Goal: Register for event/course

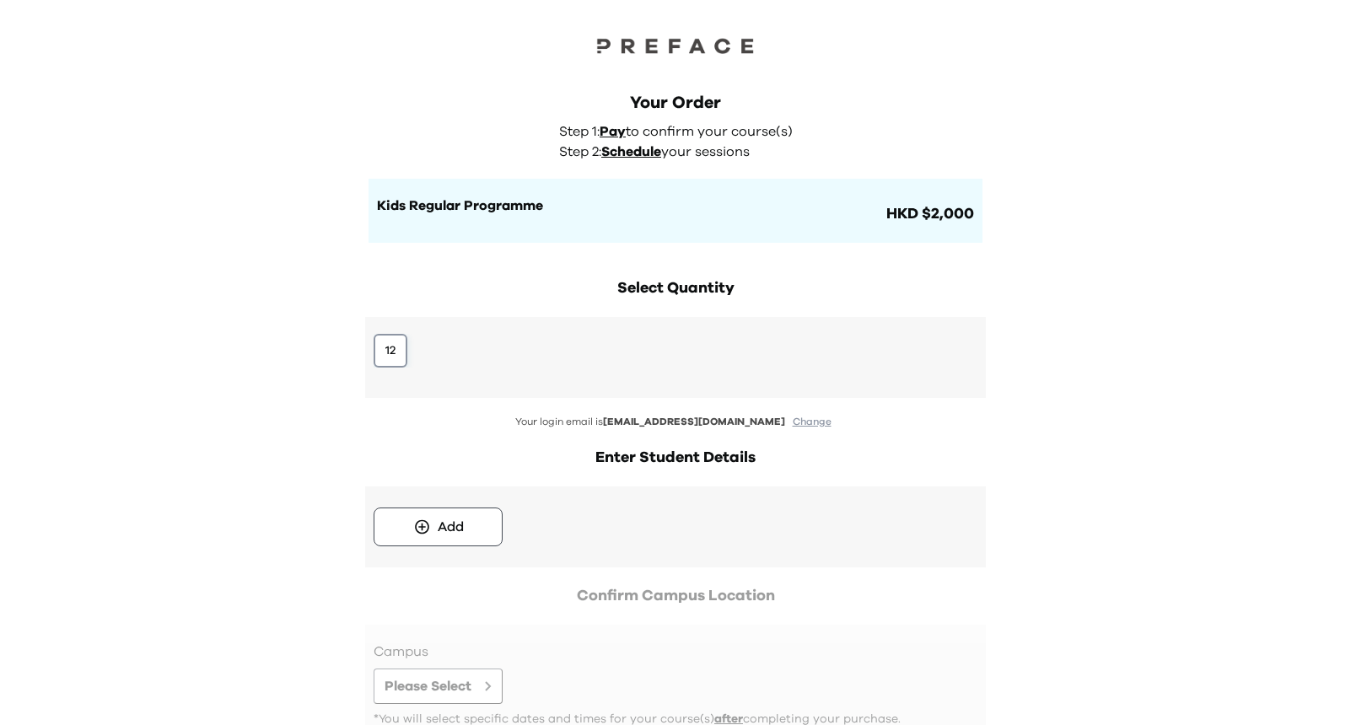
click at [386, 350] on button "12" at bounding box center [391, 351] width 34 height 34
click at [402, 353] on button "12" at bounding box center [391, 351] width 34 height 34
click at [479, 536] on button "Add" at bounding box center [438, 527] width 129 height 39
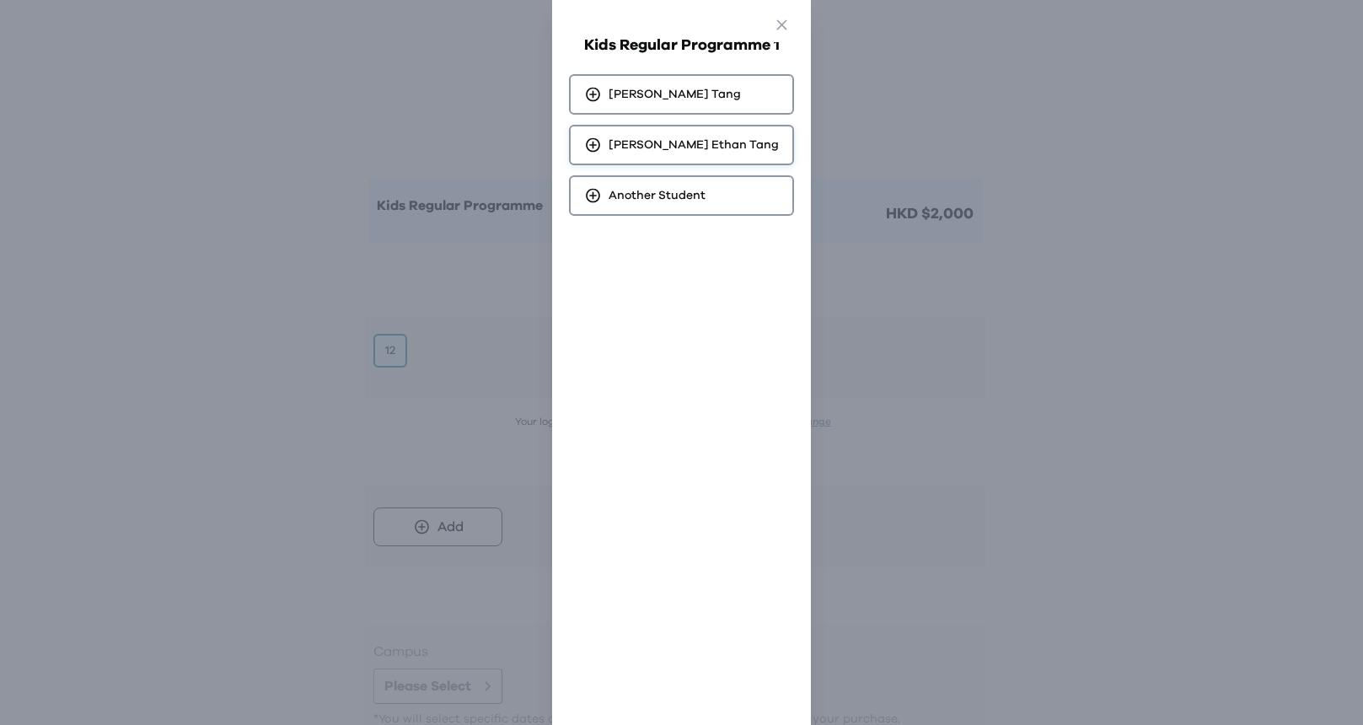
click at [693, 151] on span "Yin Nam Ethan Tang" at bounding box center [694, 145] width 170 height 17
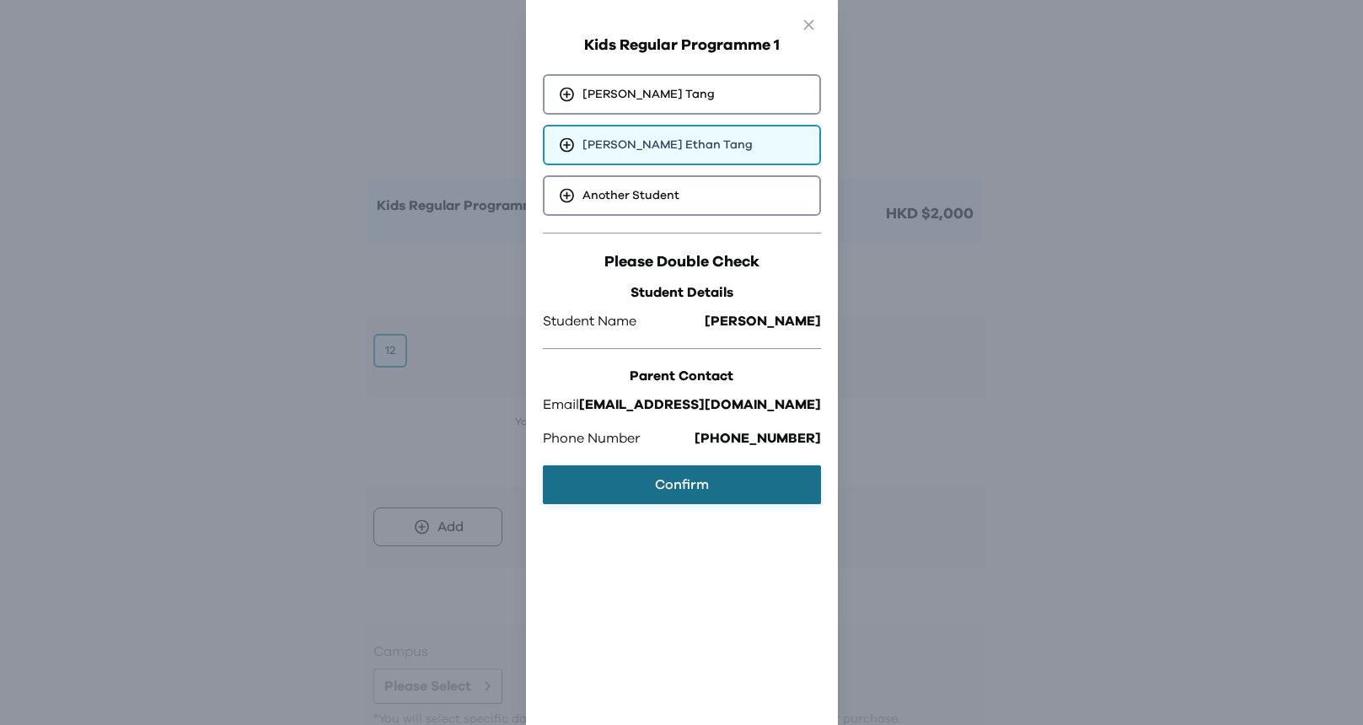
click at [715, 481] on button "Confirm" at bounding box center [682, 484] width 278 height 39
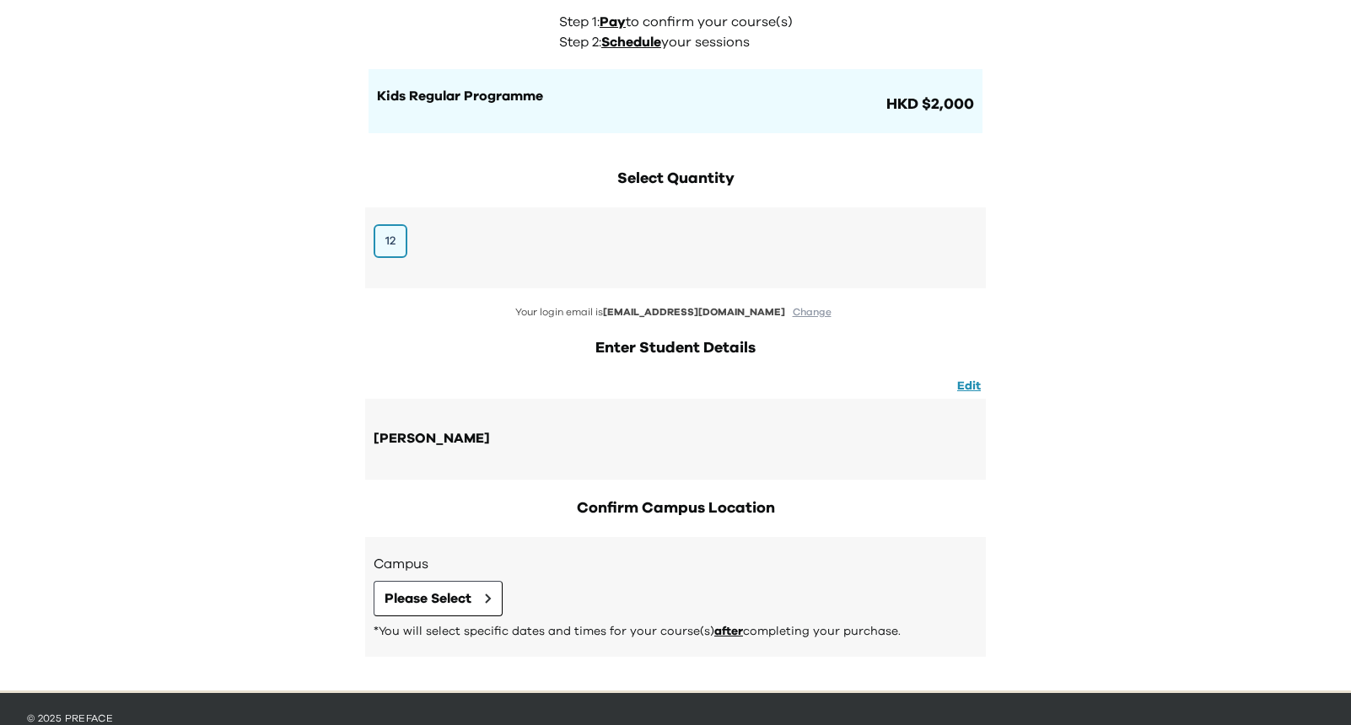
scroll to position [147, 0]
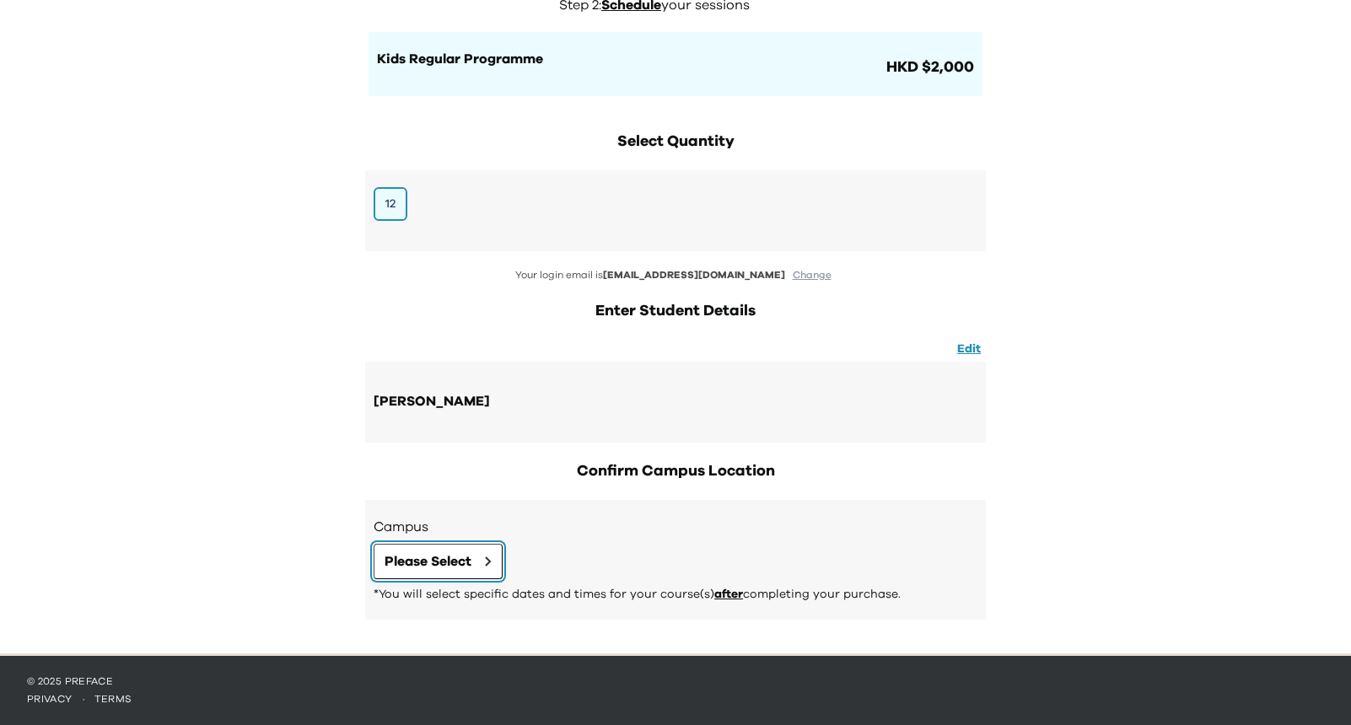
click at [462, 556] on span "Please Select" at bounding box center [427, 561] width 87 height 20
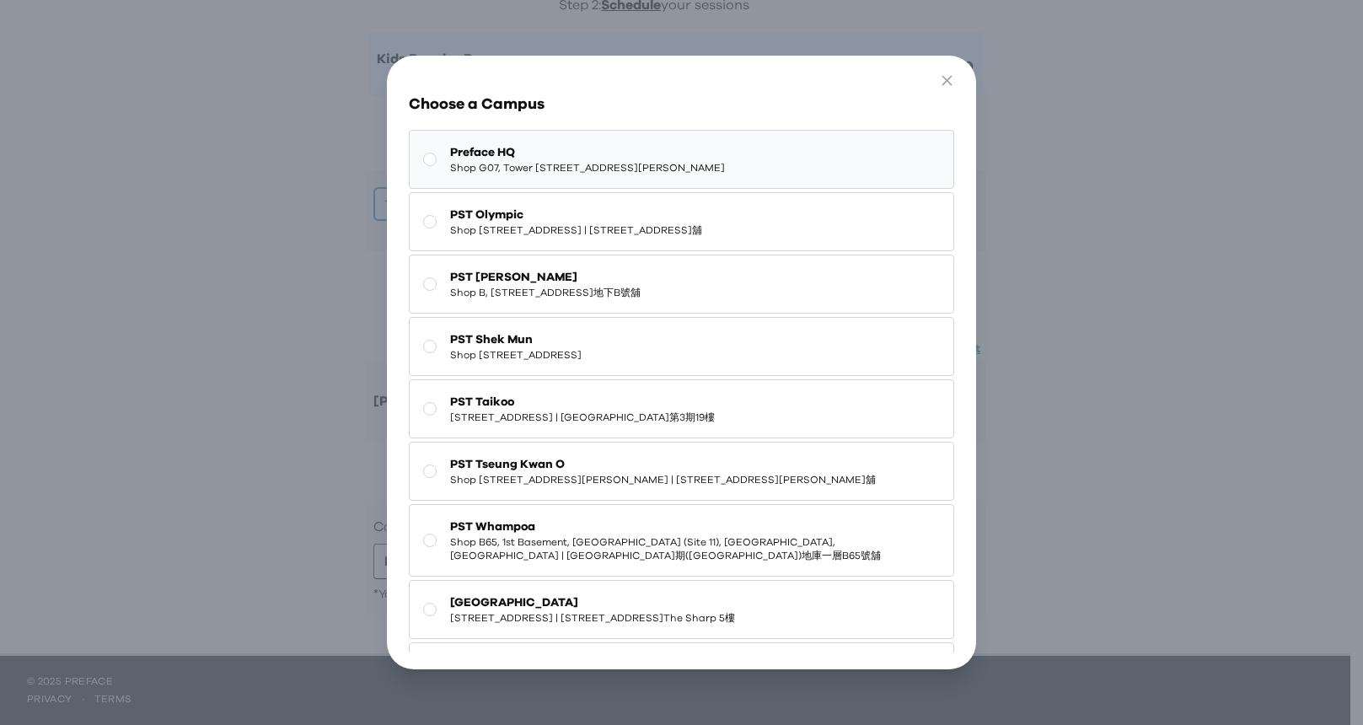
click at [575, 152] on span "Preface HQ" at bounding box center [587, 152] width 275 height 17
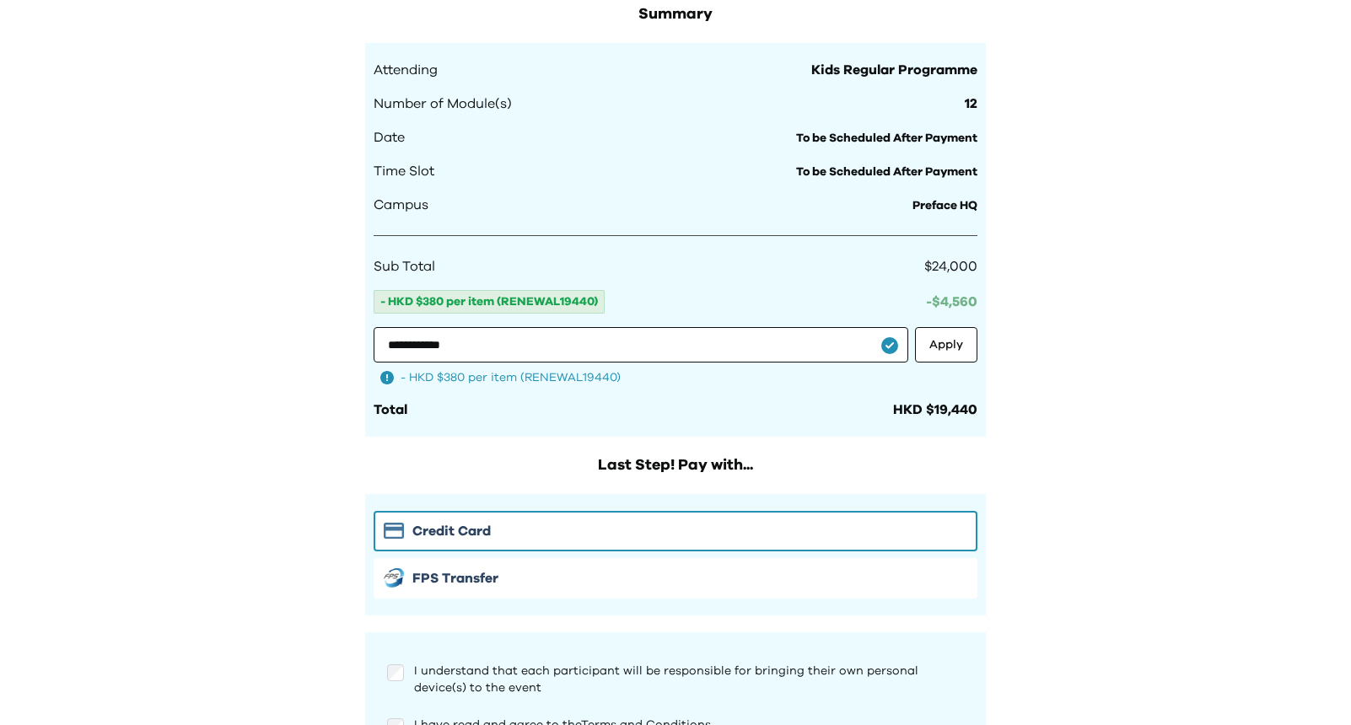
scroll to position [987, 0]
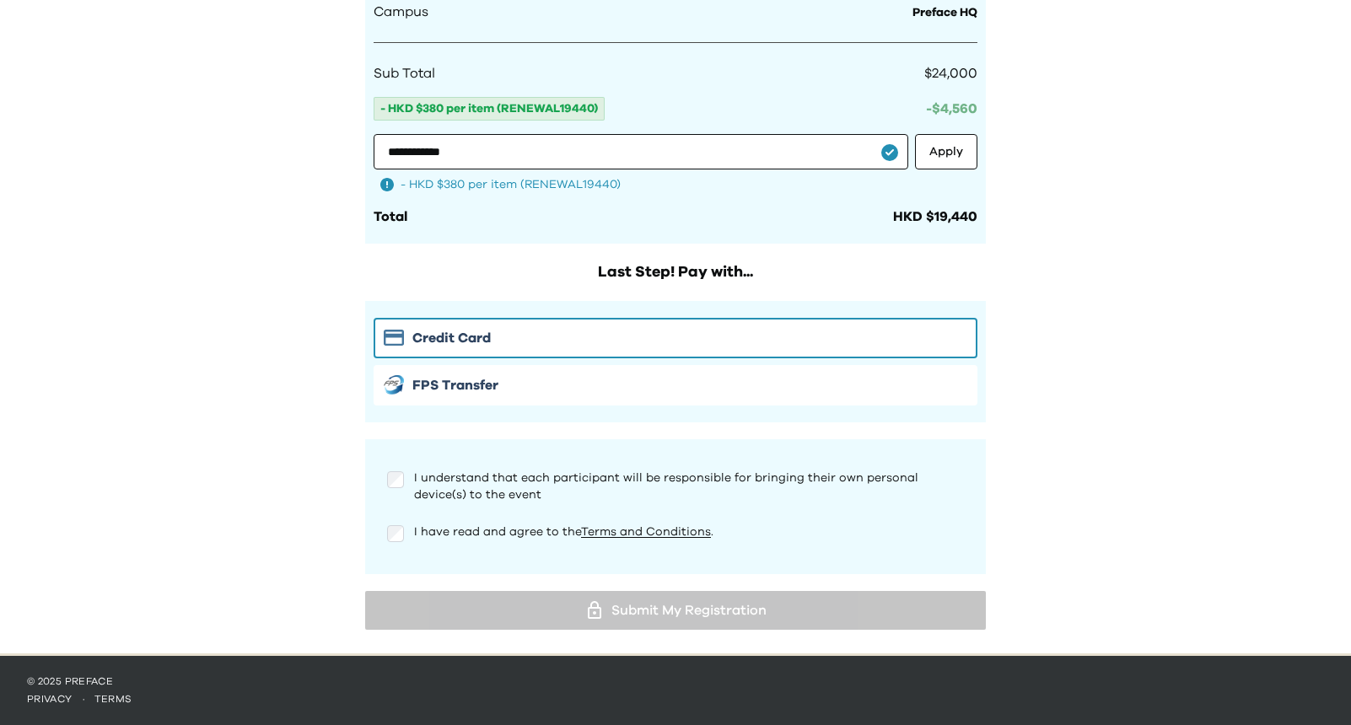
click at [385, 481] on div "I understand that each participant will be responsible for bringing their own p…" at bounding box center [676, 483] width 604 height 54
click at [404, 537] on div "I have read and agree to the Terms and Conditions ." at bounding box center [675, 534] width 577 height 20
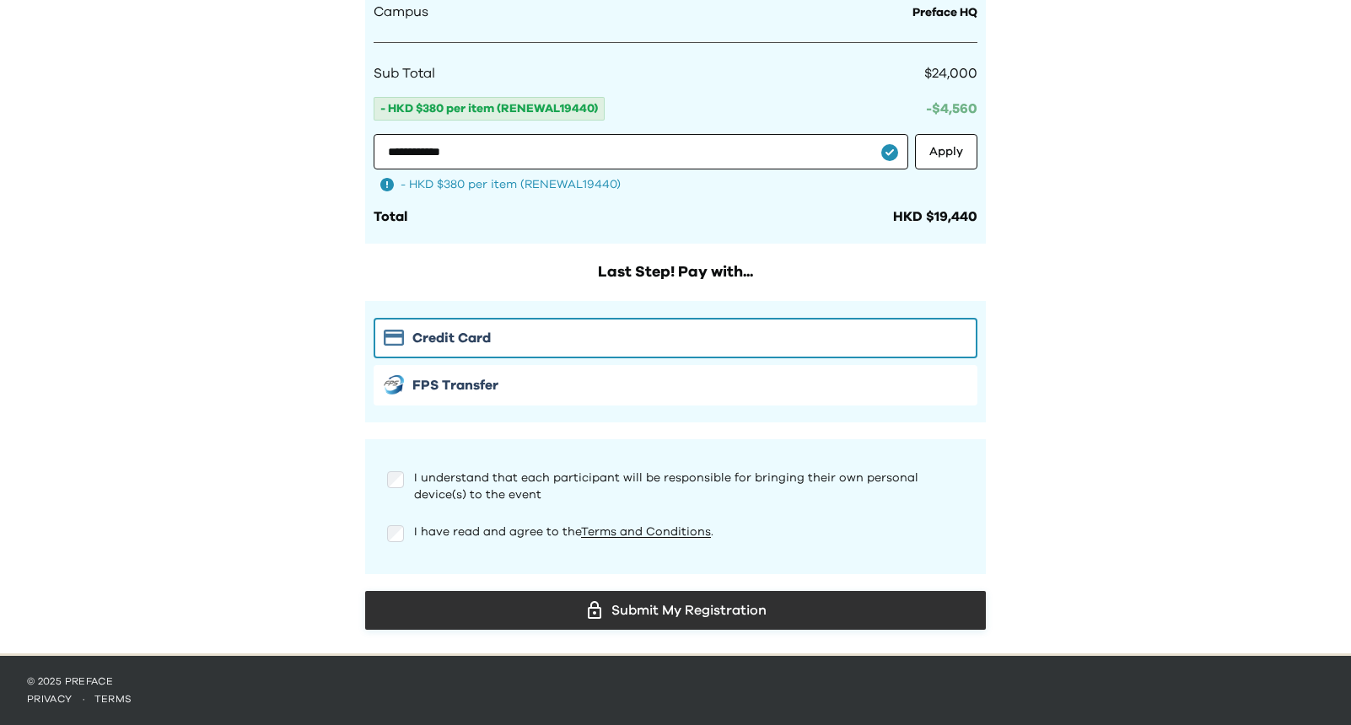
click at [685, 599] on div "Submit My Registration" at bounding box center [676, 610] width 594 height 25
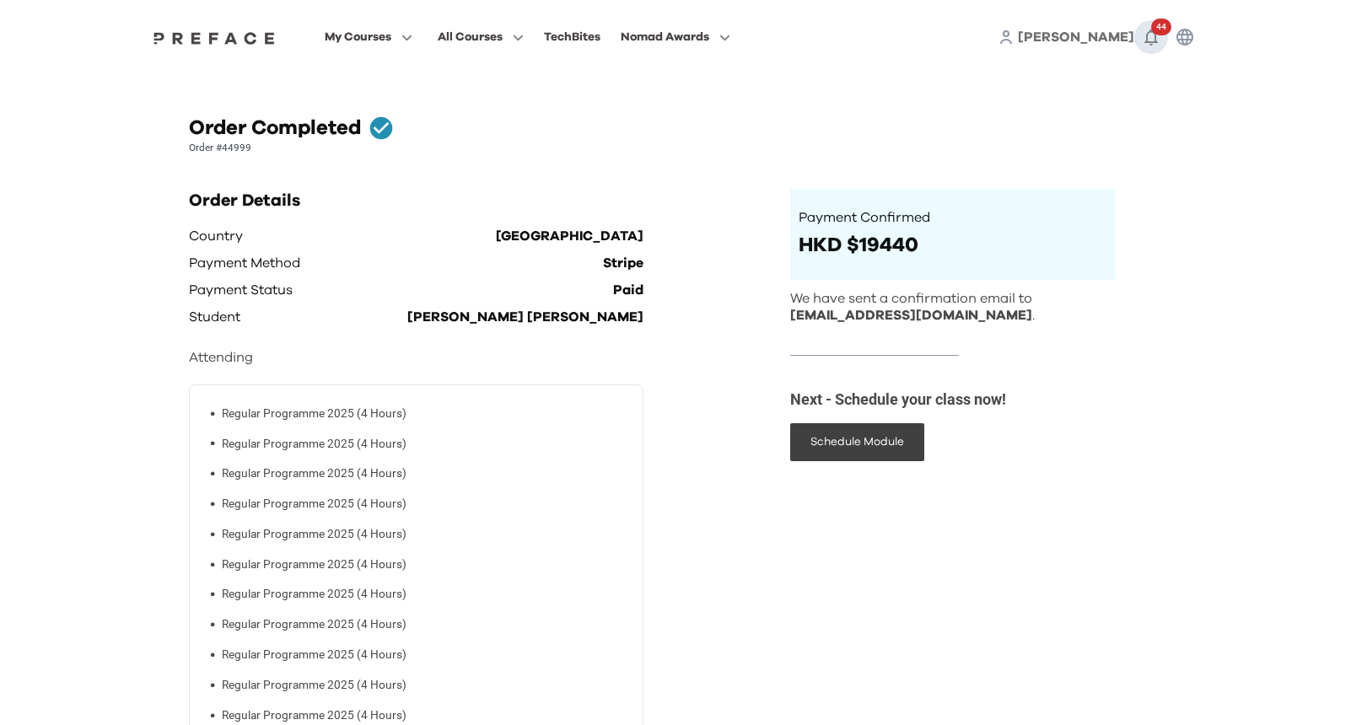
click at [1157, 39] on icon "button" at bounding box center [1151, 37] width 20 height 20
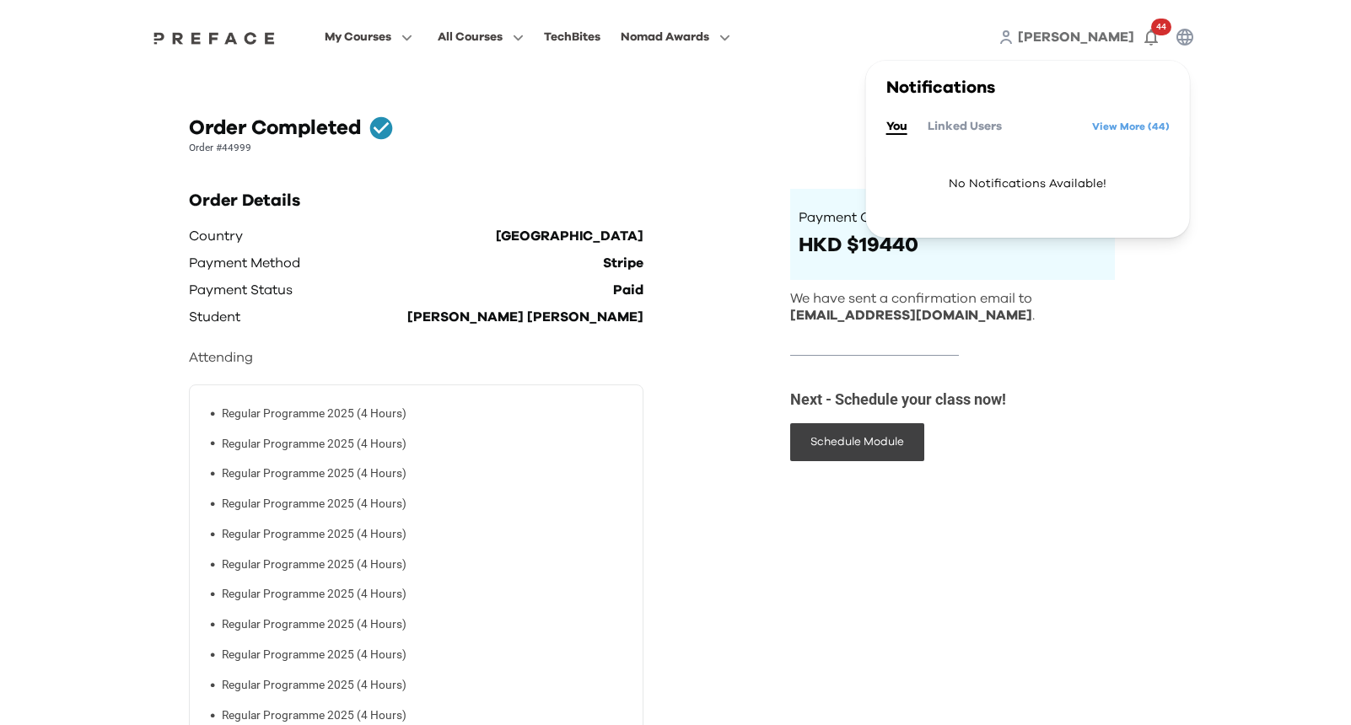
drag, startPoint x: 1314, startPoint y: 299, endPoint x: 1196, endPoint y: 197, distance: 156.7
click at [1314, 298] on div "My Courses All Courses TechBites Nomad Awards jamie 44 Notifications You Linked…" at bounding box center [675, 502] width 1351 height 1004
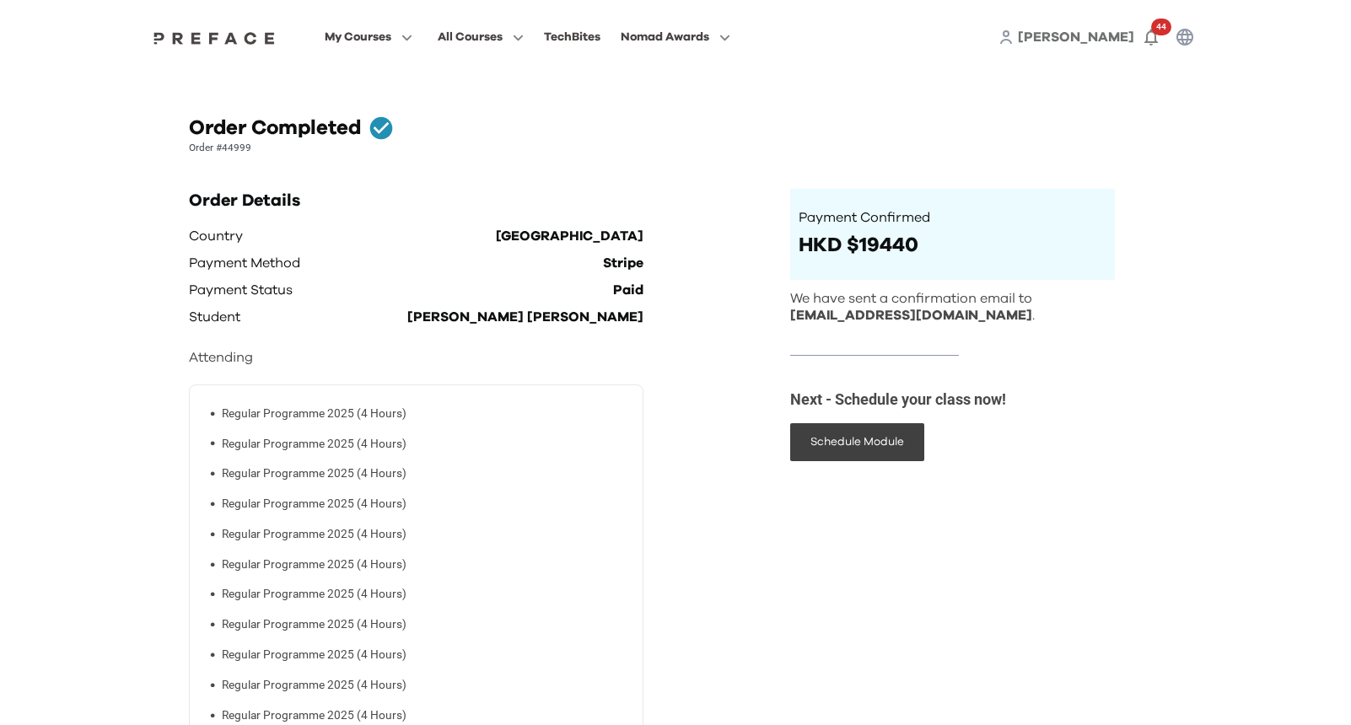
click at [1118, 37] on span "[PERSON_NAME]" at bounding box center [1076, 36] width 116 height 13
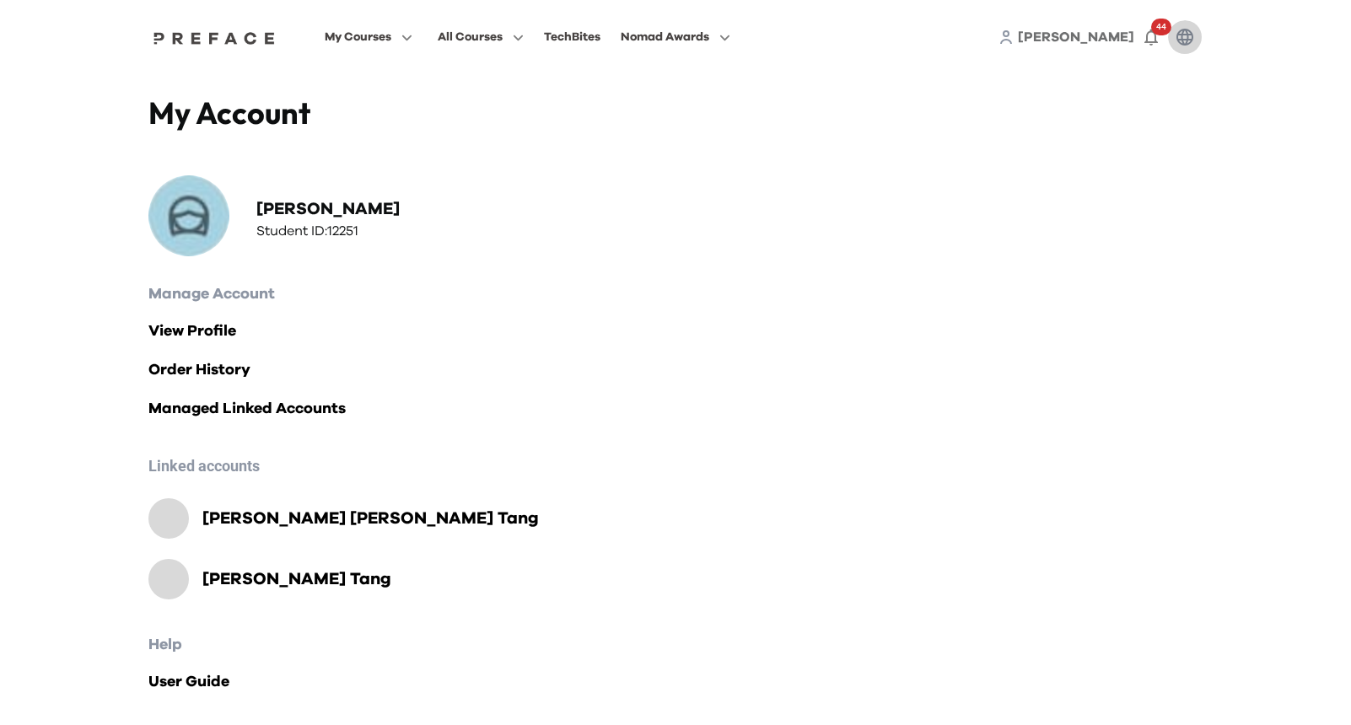
click at [1185, 39] on icon "button" at bounding box center [1184, 37] width 17 height 17
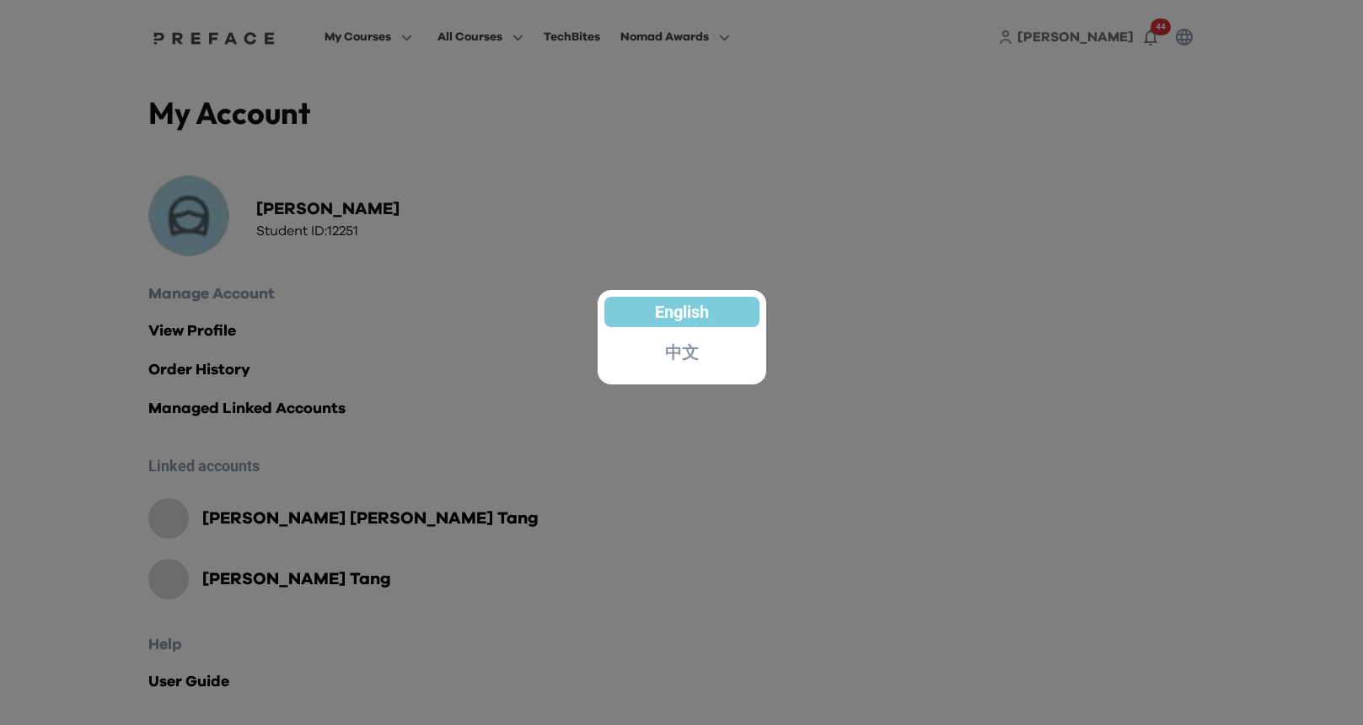
click at [869, 158] on div at bounding box center [681, 362] width 1363 height 725
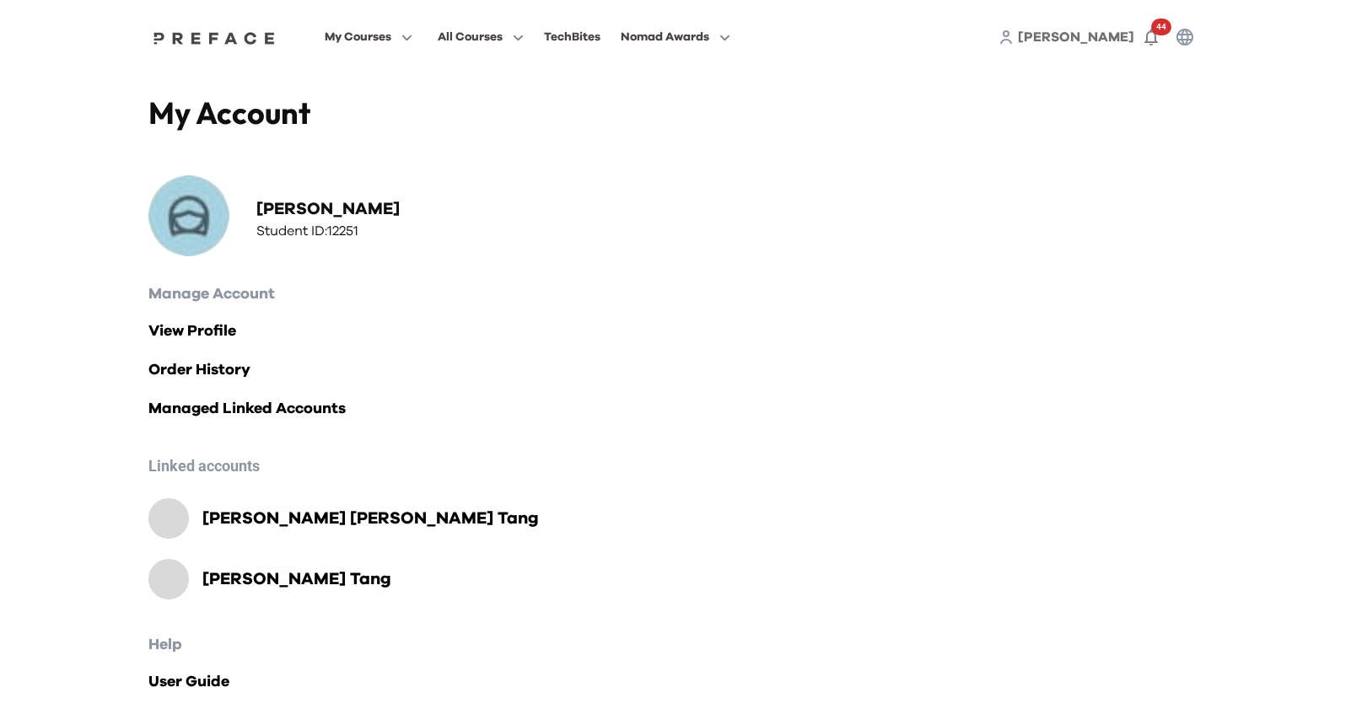
click at [1114, 40] on span "[PERSON_NAME]" at bounding box center [1076, 36] width 116 height 13
click at [1112, 40] on span "[PERSON_NAME]" at bounding box center [1076, 36] width 116 height 13
click at [1123, 33] on span "[PERSON_NAME]" at bounding box center [1076, 36] width 116 height 13
click at [1121, 35] on span "[PERSON_NAME]" at bounding box center [1076, 36] width 116 height 13
click at [1196, 40] on button "button" at bounding box center [1185, 37] width 34 height 34
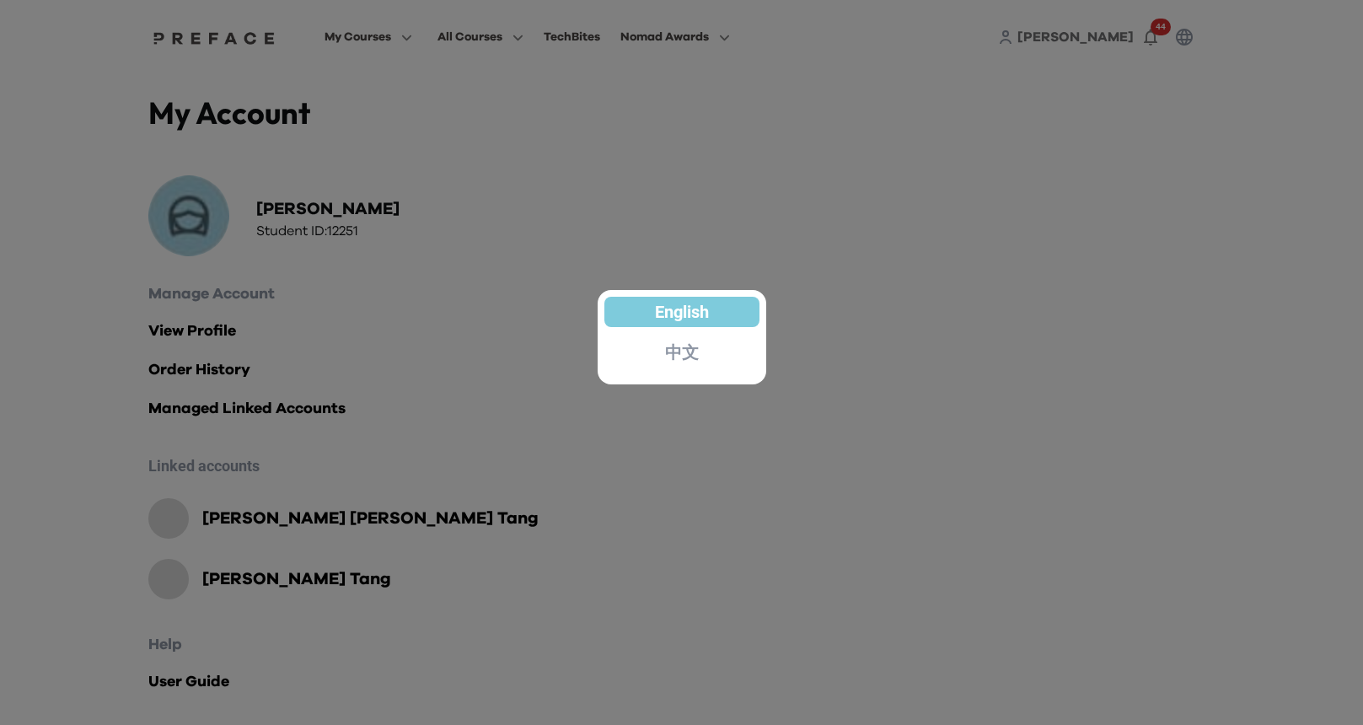
click at [1006, 135] on div at bounding box center [681, 362] width 1363 height 725
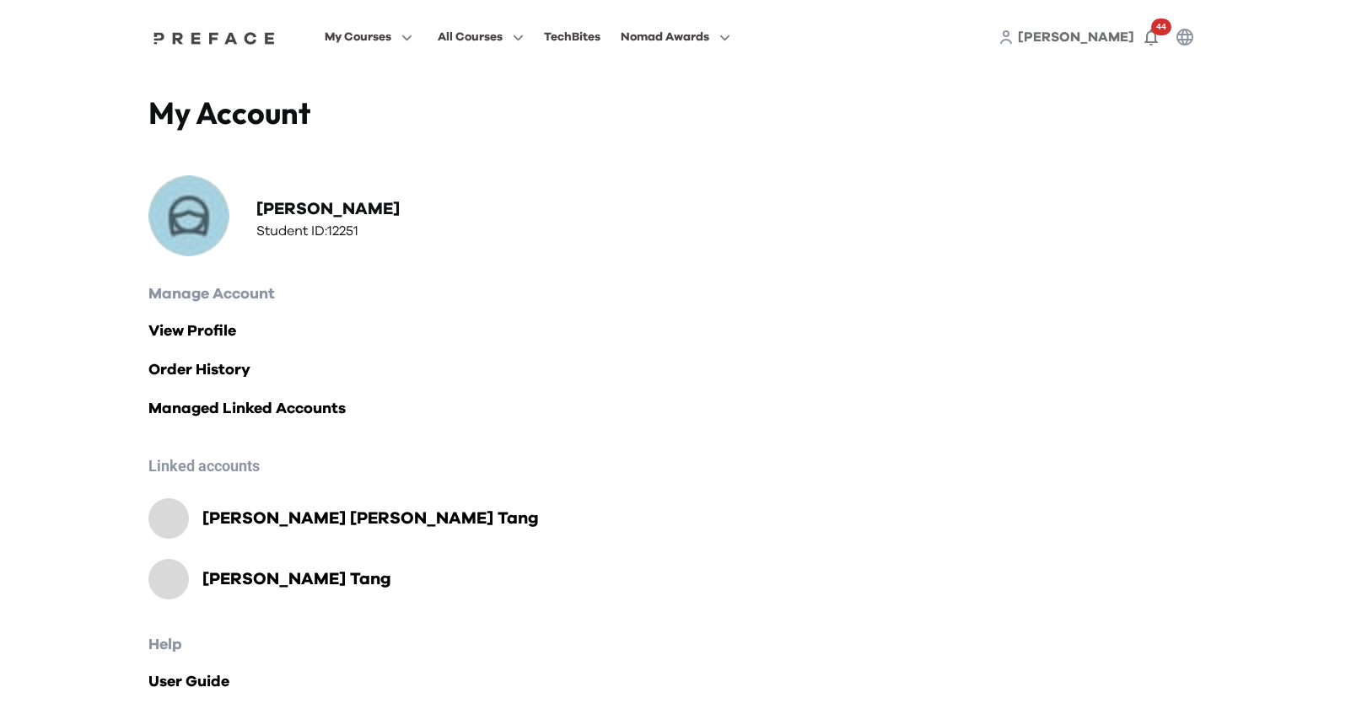
click at [1134, 30] on div "44" at bounding box center [1151, 37] width 34 height 34
click at [1115, 35] on span "[PERSON_NAME]" at bounding box center [1076, 36] width 116 height 13
click at [189, 39] on img at bounding box center [214, 37] width 130 height 13
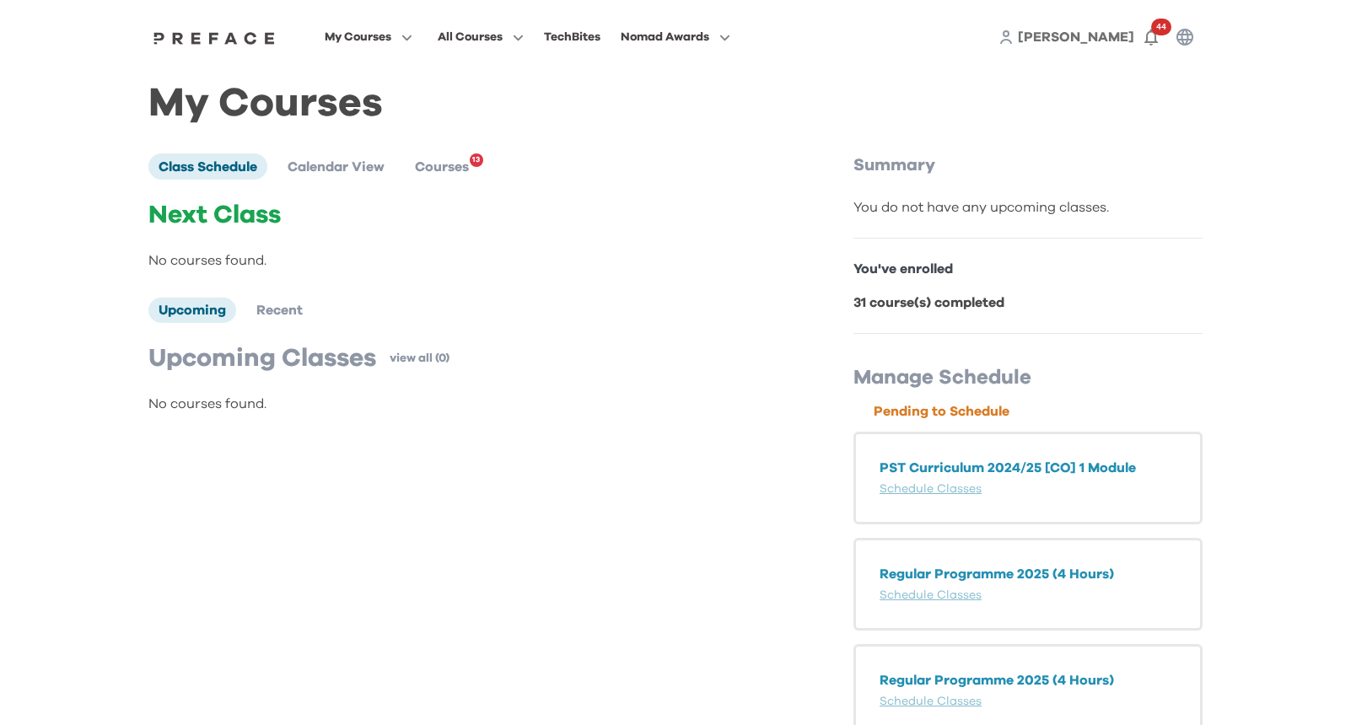
scroll to position [151, 0]
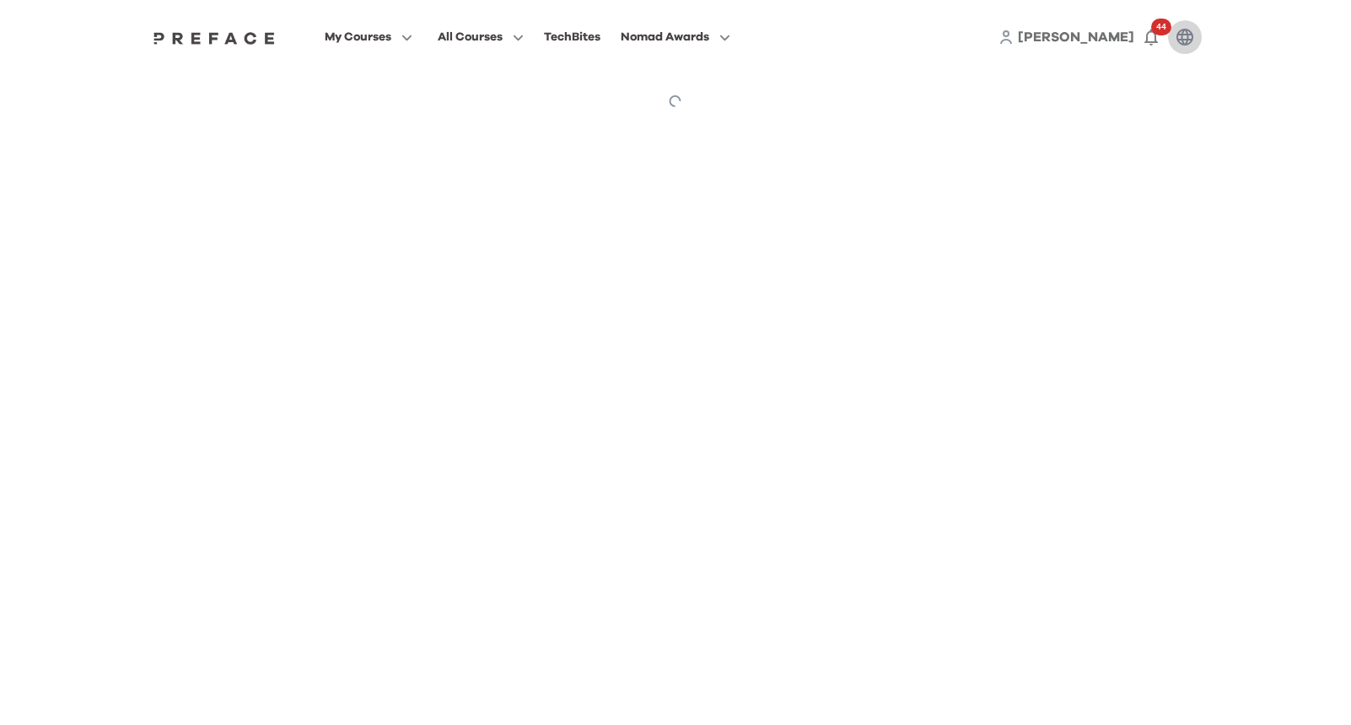
click at [1181, 46] on icon "button" at bounding box center [1184, 37] width 20 height 20
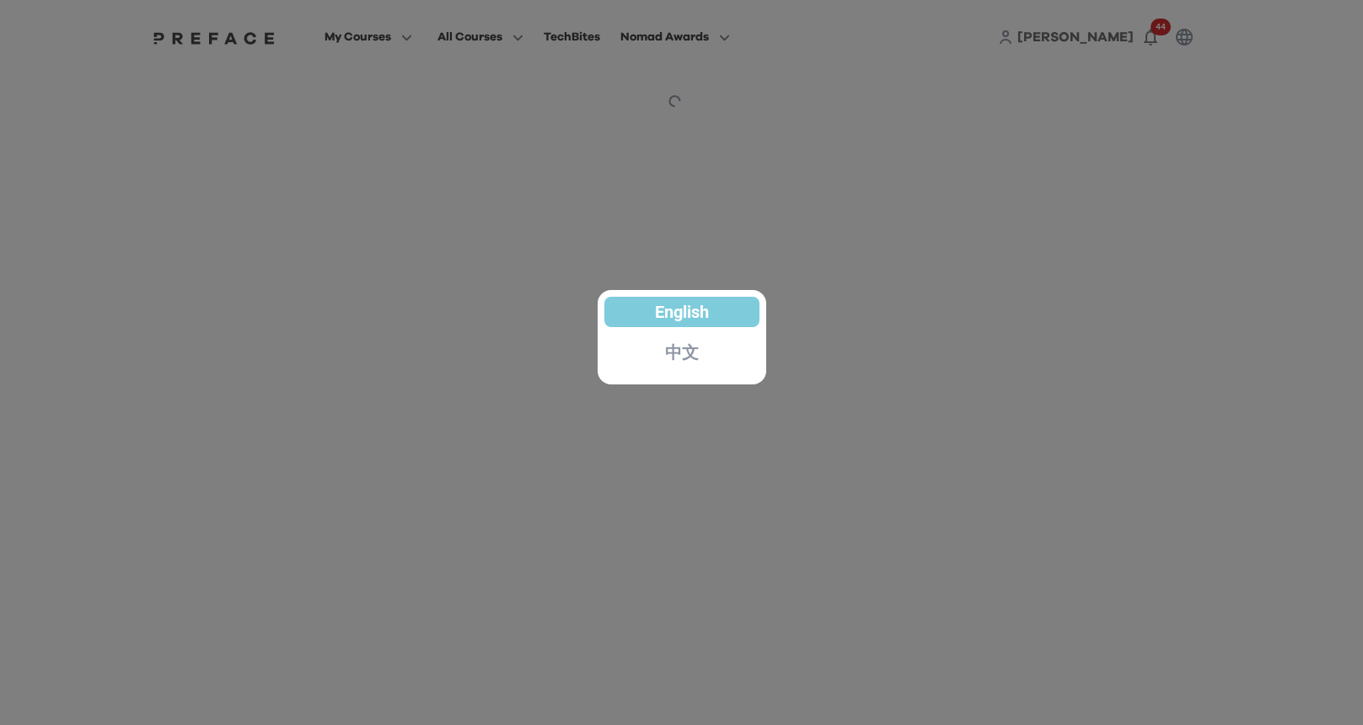
click at [1090, 38] on div at bounding box center [681, 362] width 1363 height 725
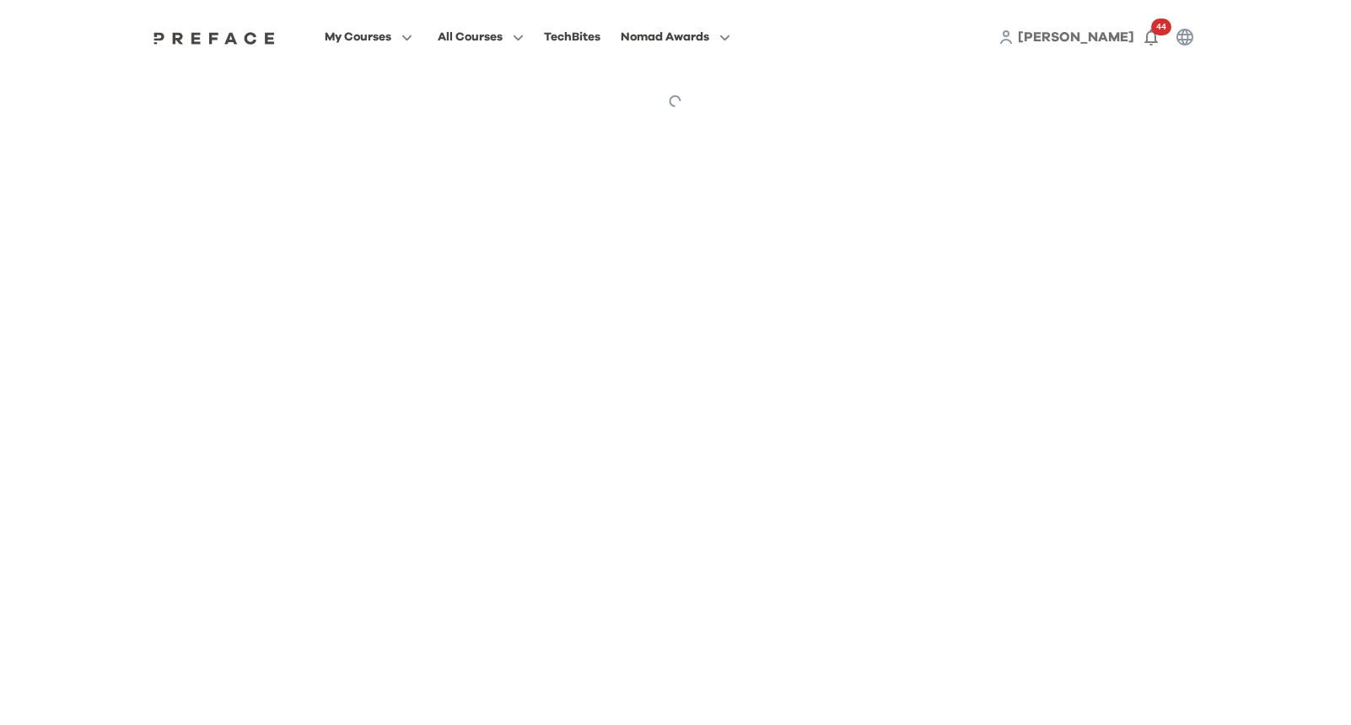
click at [1095, 38] on div "jamie 44" at bounding box center [1099, 37] width 203 height 34
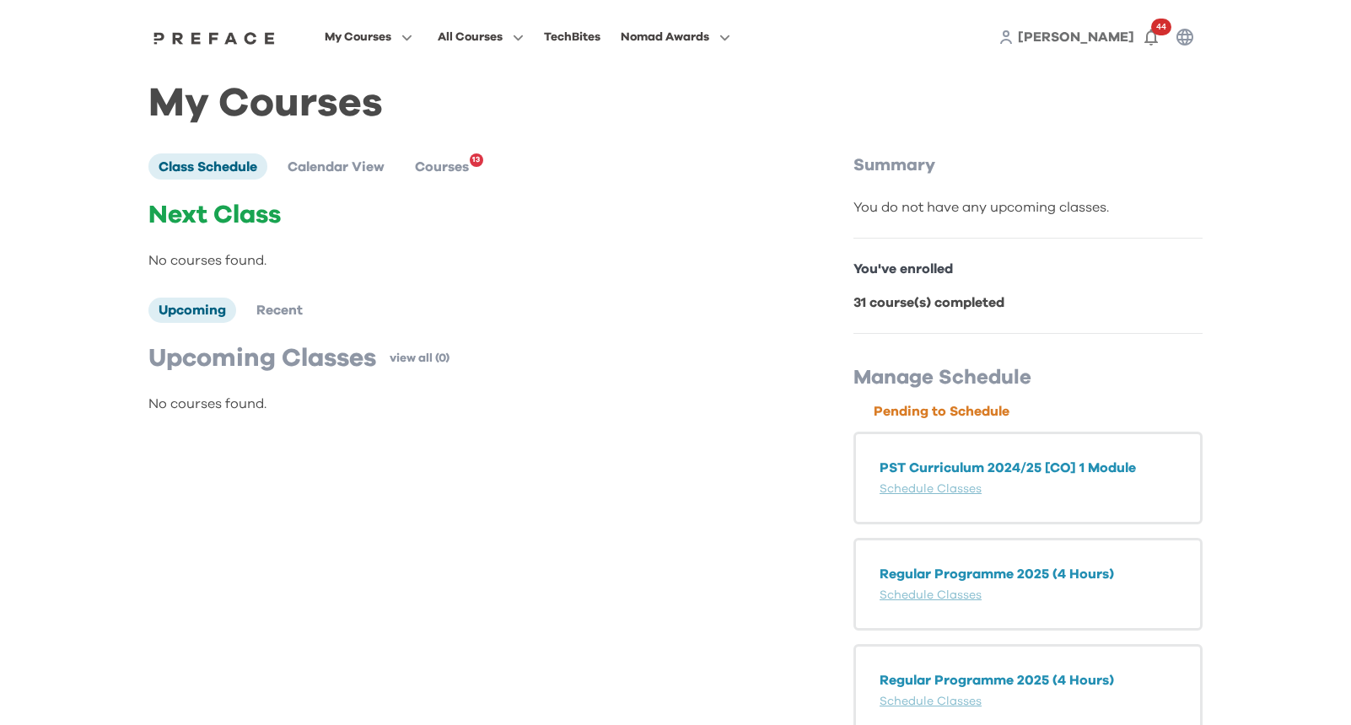
click at [1131, 40] on span "[PERSON_NAME]" at bounding box center [1076, 36] width 116 height 13
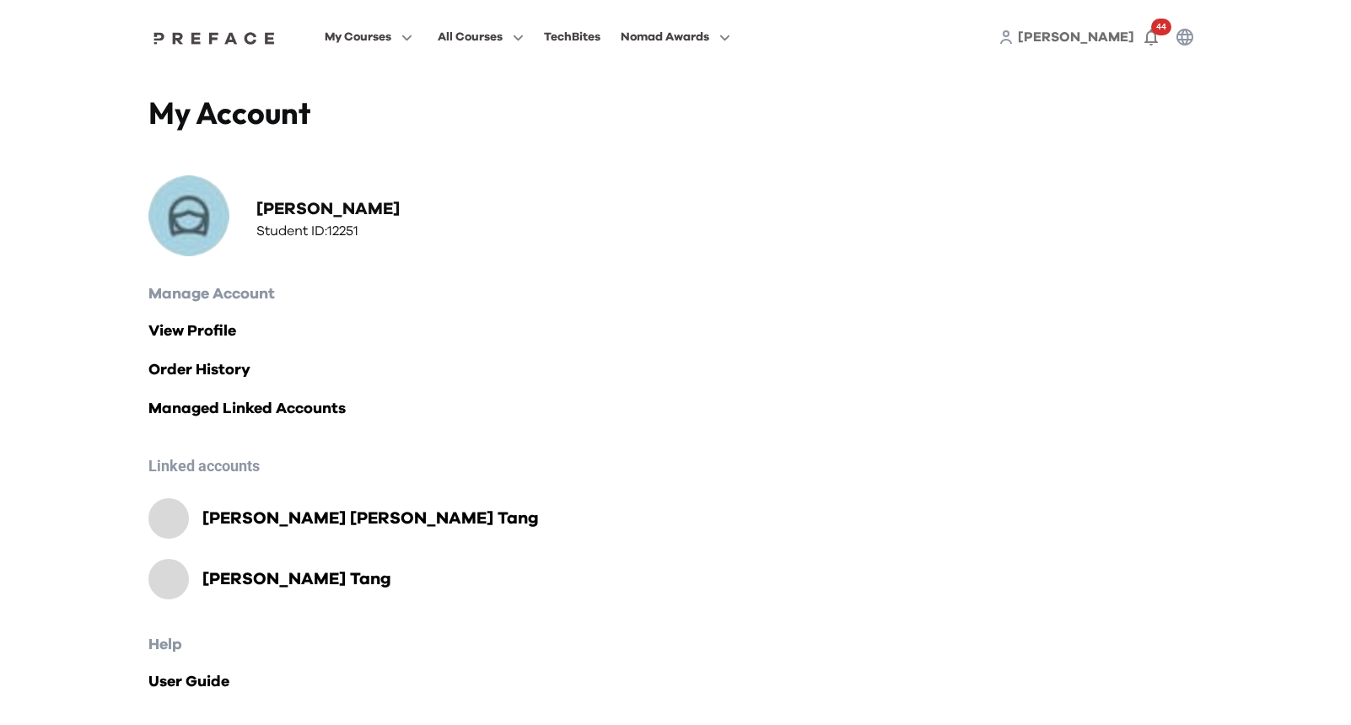
click at [1121, 39] on span "[PERSON_NAME]" at bounding box center [1076, 36] width 116 height 13
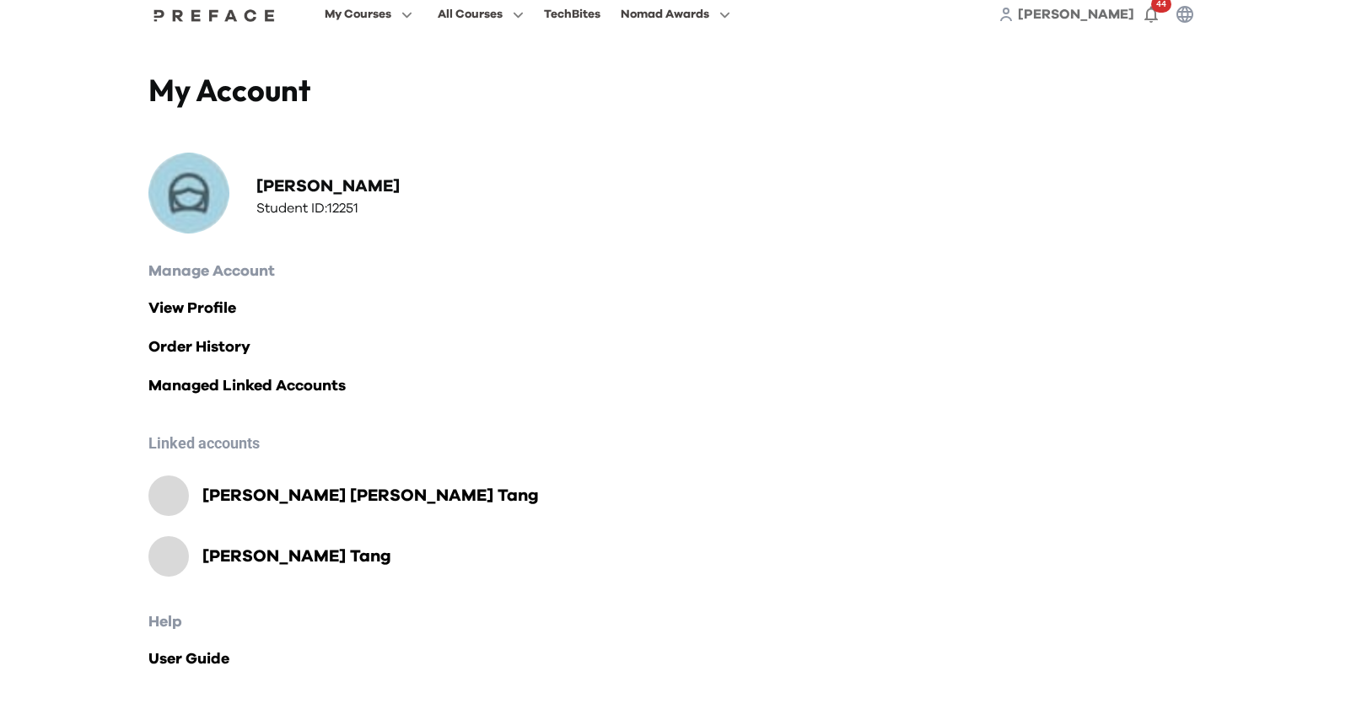
click at [1100, 16] on span "[PERSON_NAME]" at bounding box center [1076, 14] width 116 height 13
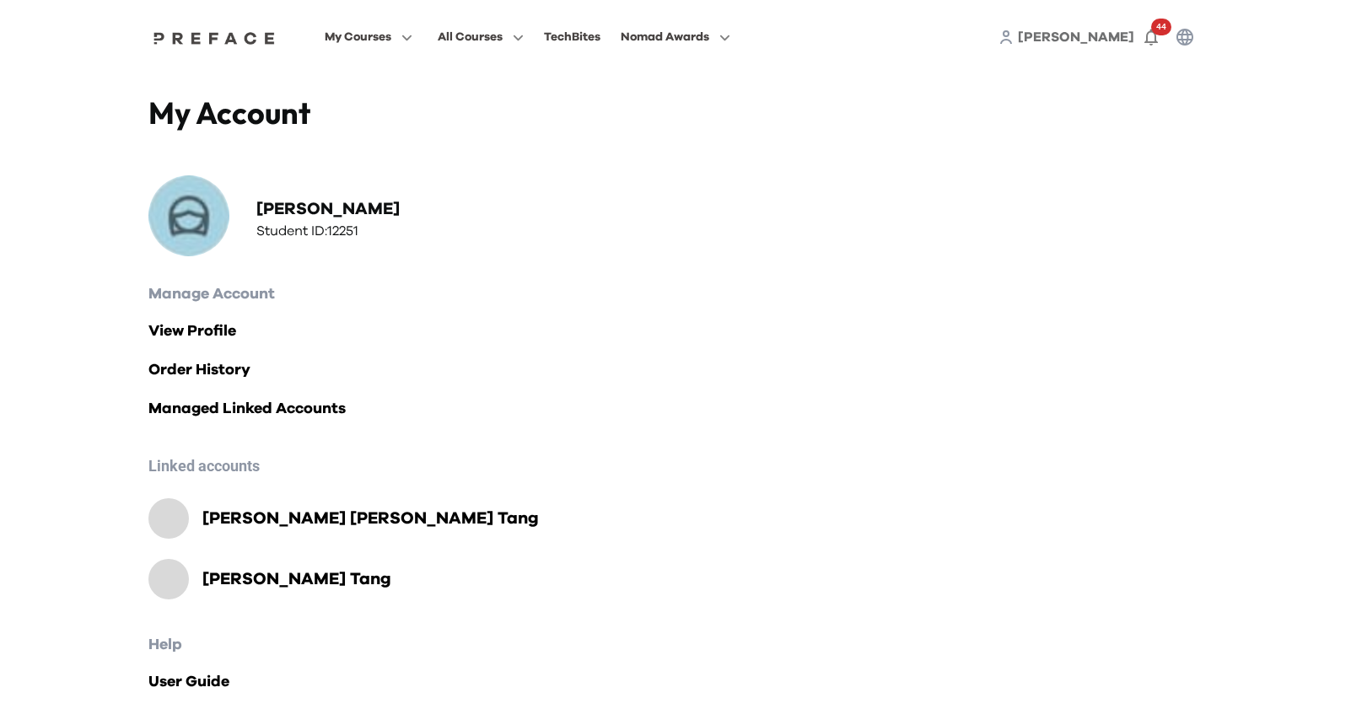
click at [1111, 40] on span "[PERSON_NAME]" at bounding box center [1076, 36] width 116 height 13
click at [212, 44] on img at bounding box center [214, 37] width 130 height 13
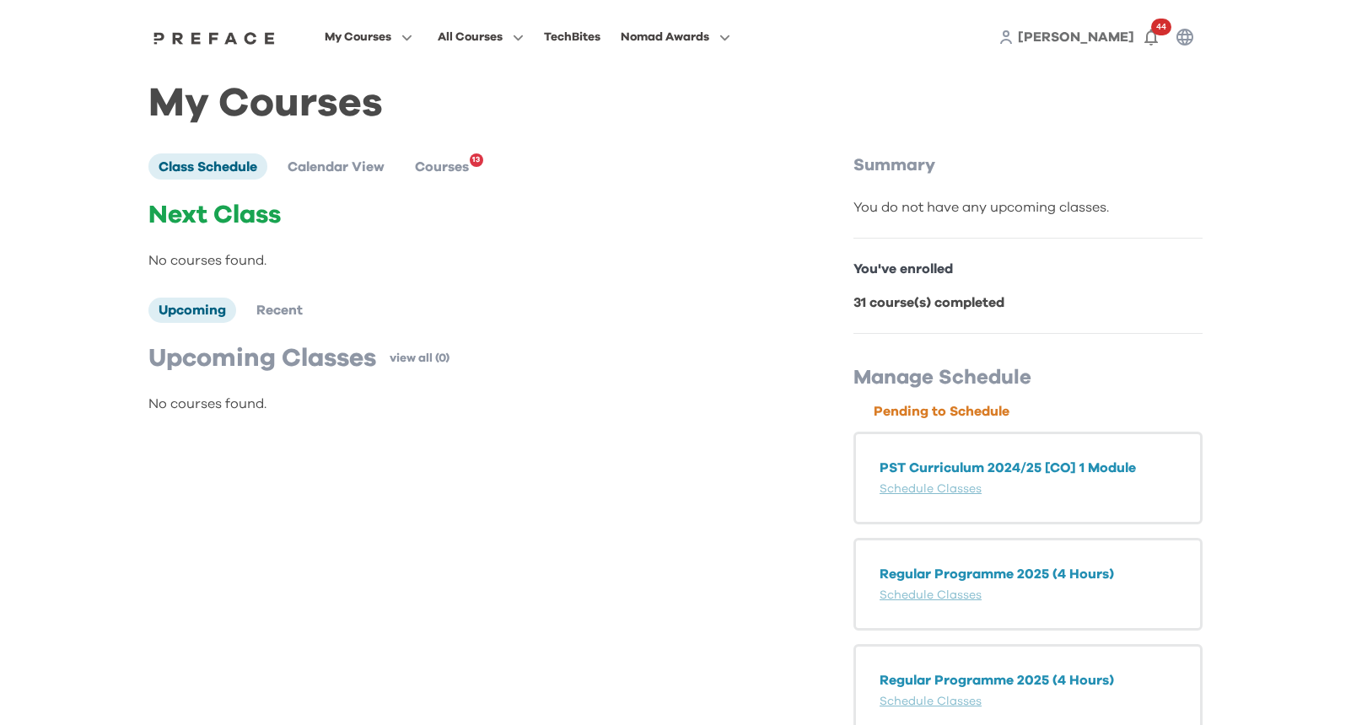
click at [217, 39] on img at bounding box center [214, 37] width 130 height 13
click at [1126, 37] on span "[PERSON_NAME]" at bounding box center [1076, 36] width 116 height 13
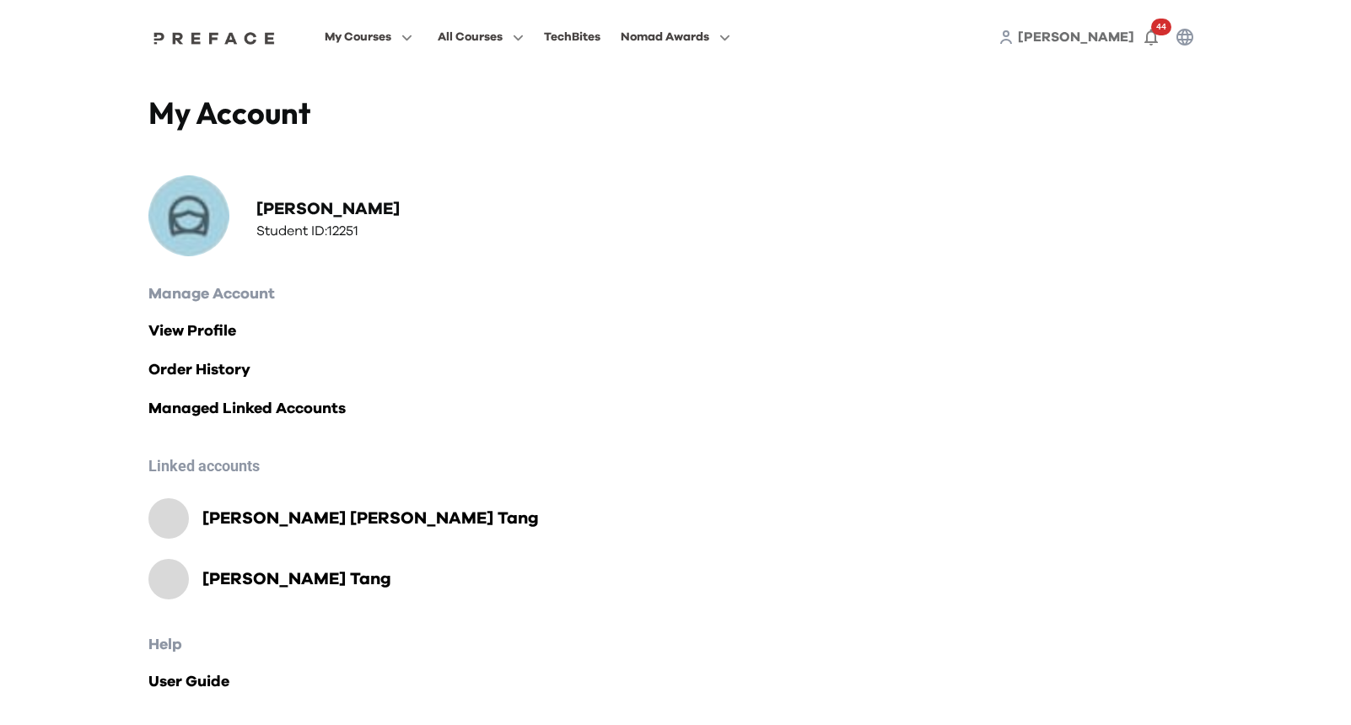
click at [298, 195] on div "jamie yan Student ID: 12251" at bounding box center [411, 218] width 527 height 87
click at [282, 214] on h2 "[PERSON_NAME]" at bounding box center [327, 209] width 143 height 24
click at [172, 229] on img at bounding box center [188, 215] width 81 height 81
click at [1106, 40] on span "[PERSON_NAME]" at bounding box center [1076, 36] width 116 height 13
drag, startPoint x: 1107, startPoint y: 40, endPoint x: 1090, endPoint y: 39, distance: 16.9
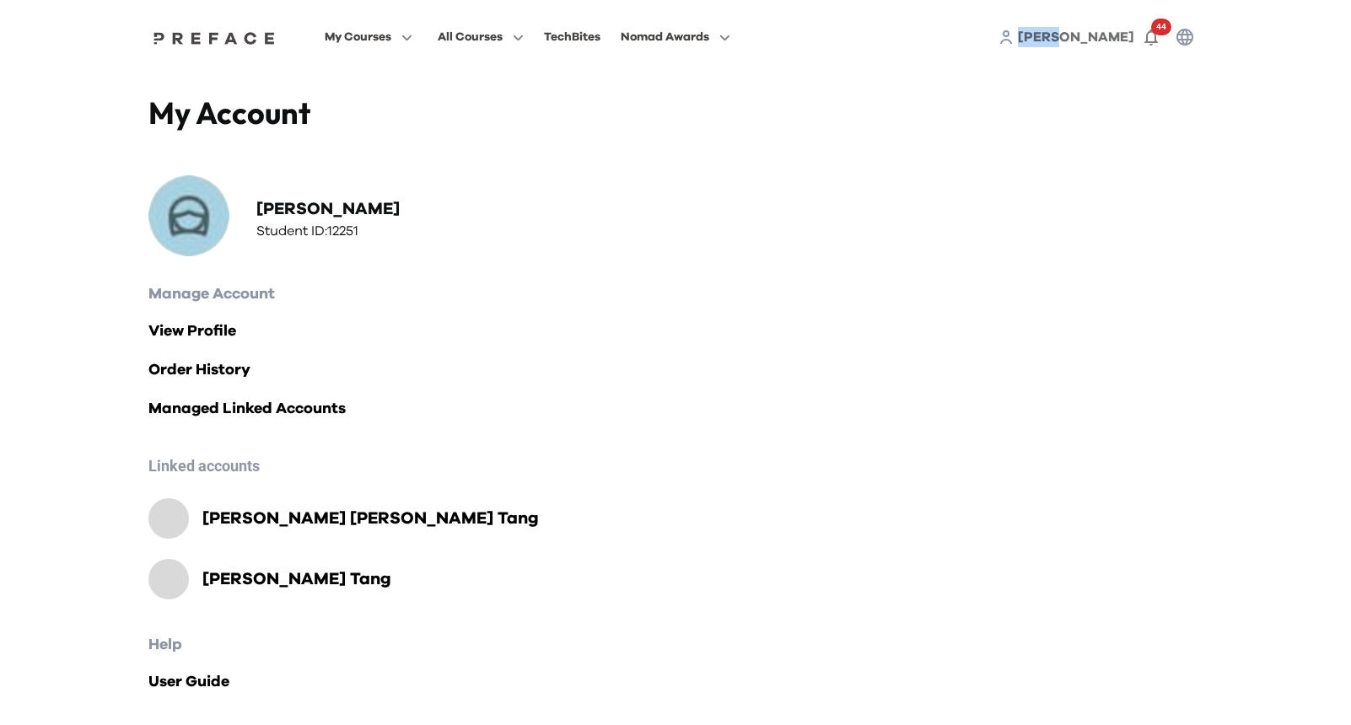
click at [1090, 39] on div "jamie 44" at bounding box center [1099, 37] width 203 height 34
click at [1013, 39] on icon at bounding box center [1005, 37] width 15 height 15
click at [1142, 39] on icon "button" at bounding box center [1151, 37] width 20 height 20
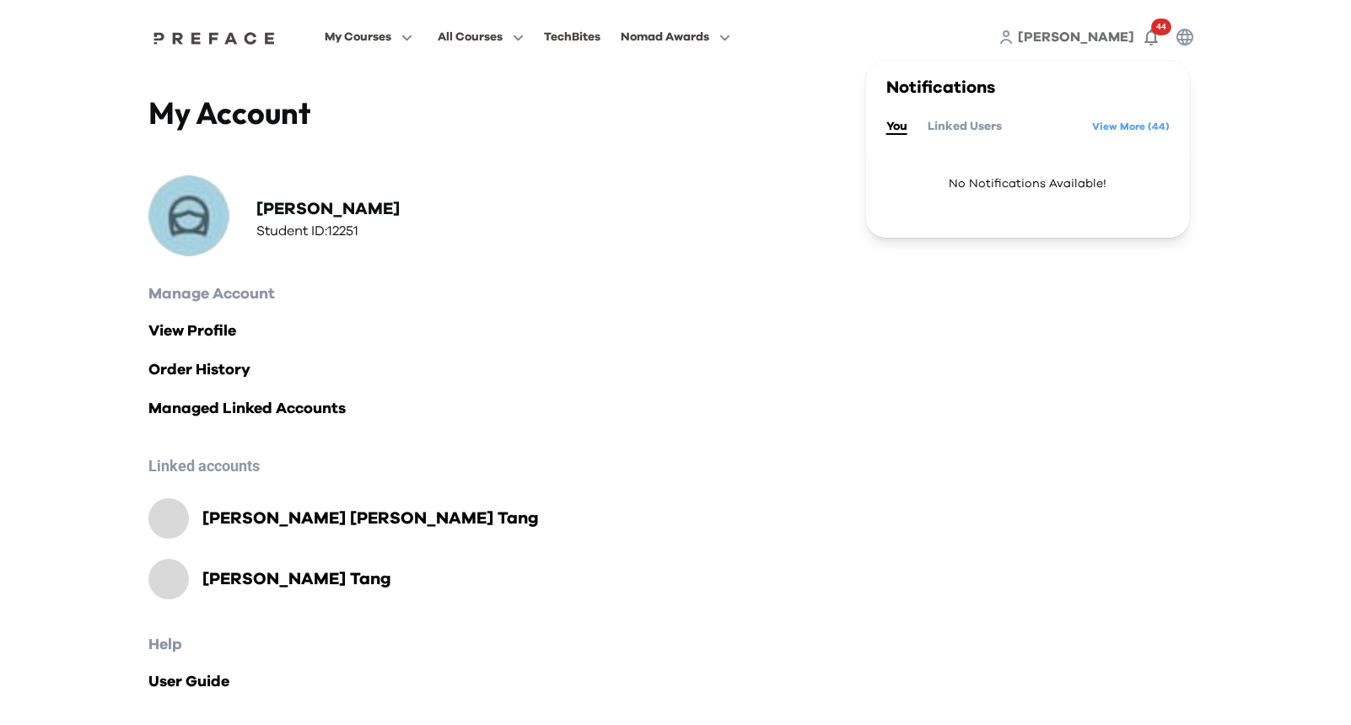
click at [468, 132] on div at bounding box center [675, 149] width 1054 height 34
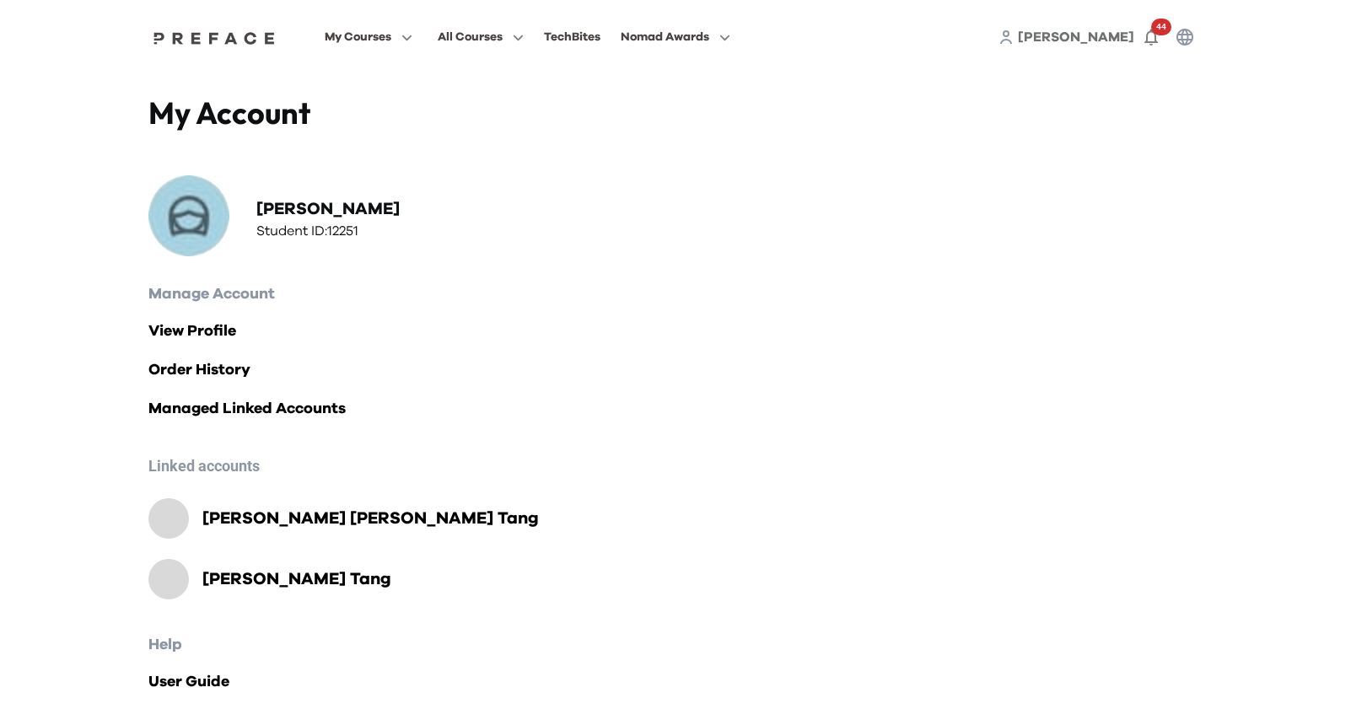
click at [1112, 39] on span "[PERSON_NAME]" at bounding box center [1076, 36] width 116 height 13
click at [1146, 37] on icon "button" at bounding box center [1150, 38] width 13 height 17
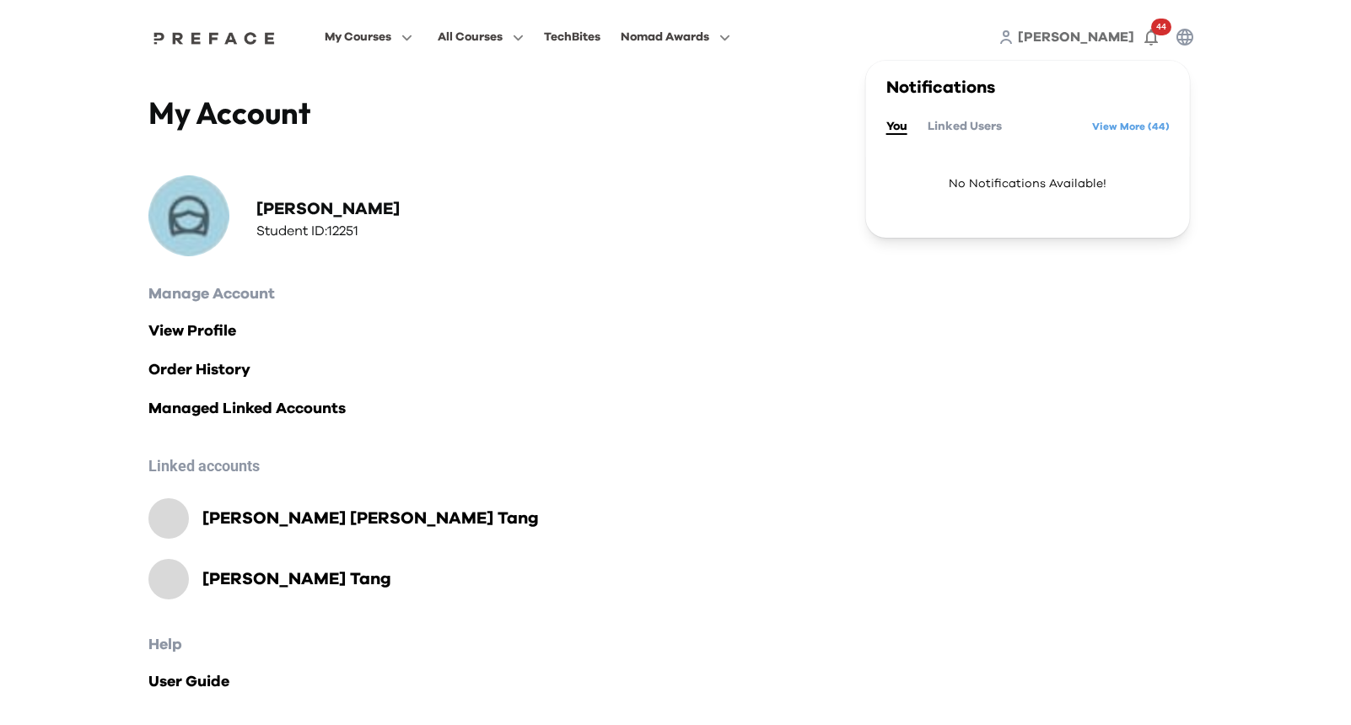
click at [866, 37] on div "My Courses All Courses TechBites Nomad Awards [PERSON_NAME] 44 Notifications Yo…" at bounding box center [675, 37] width 1079 height 74
